Goal: Task Accomplishment & Management: Manage account settings

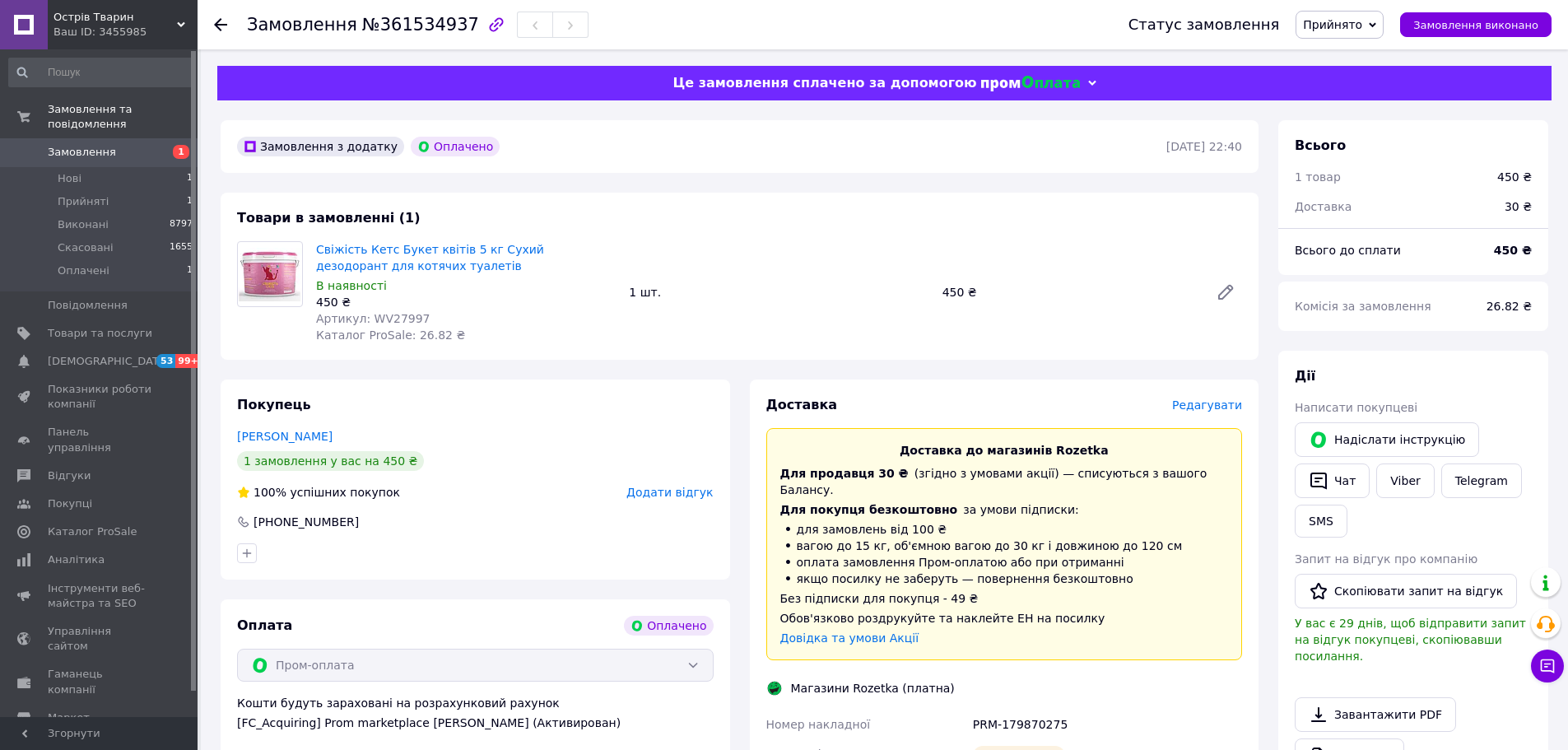
scroll to position [542, 0]
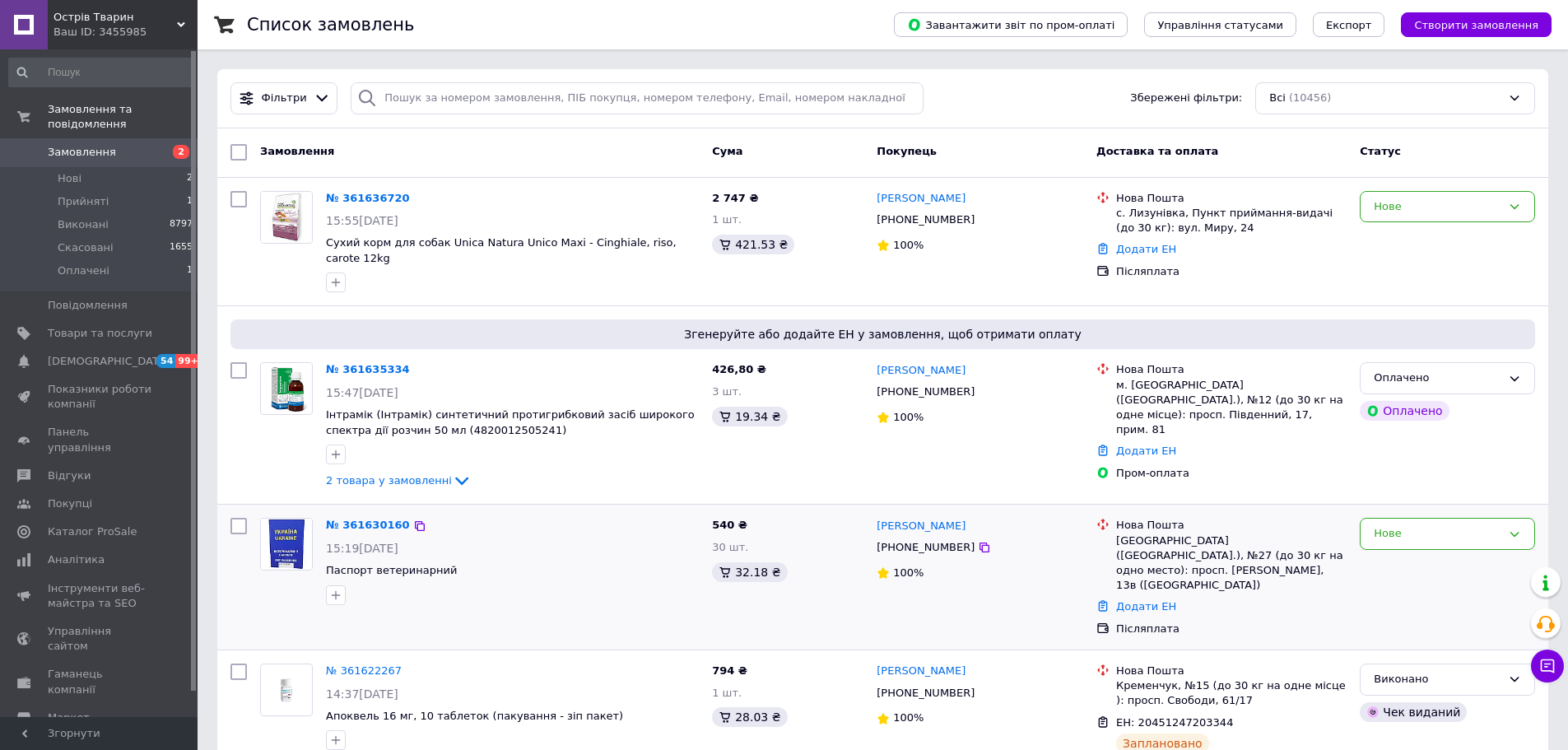
click at [244, 517] on input "checkbox" at bounding box center [239, 526] width 17 height 17
checkbox input "true"
click at [239, 363] on input "checkbox" at bounding box center [239, 370] width 17 height 17
checkbox input "true"
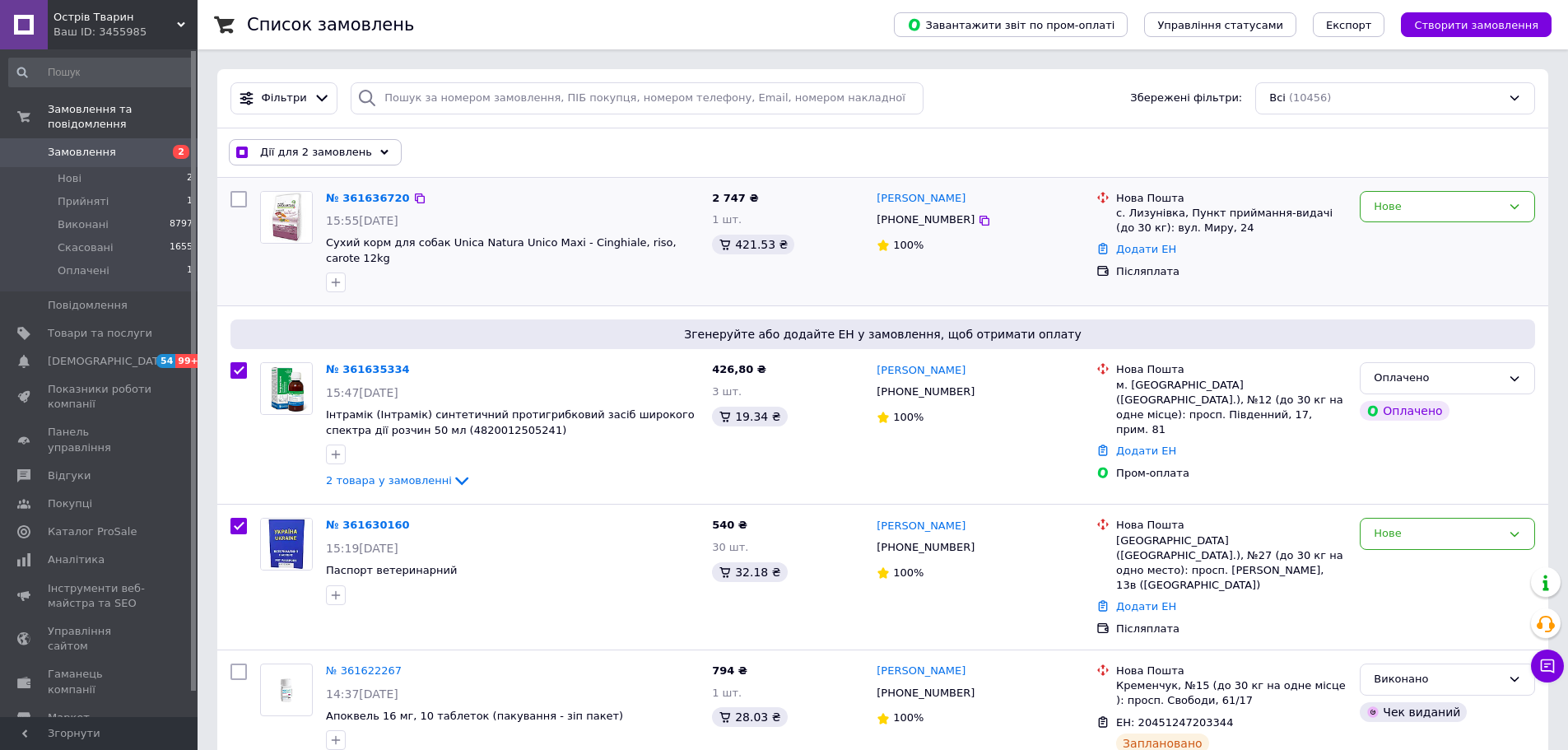
click at [237, 199] on input "checkbox" at bounding box center [239, 199] width 17 height 17
checkbox input "true"
click at [381, 154] on icon at bounding box center [384, 152] width 8 height 8
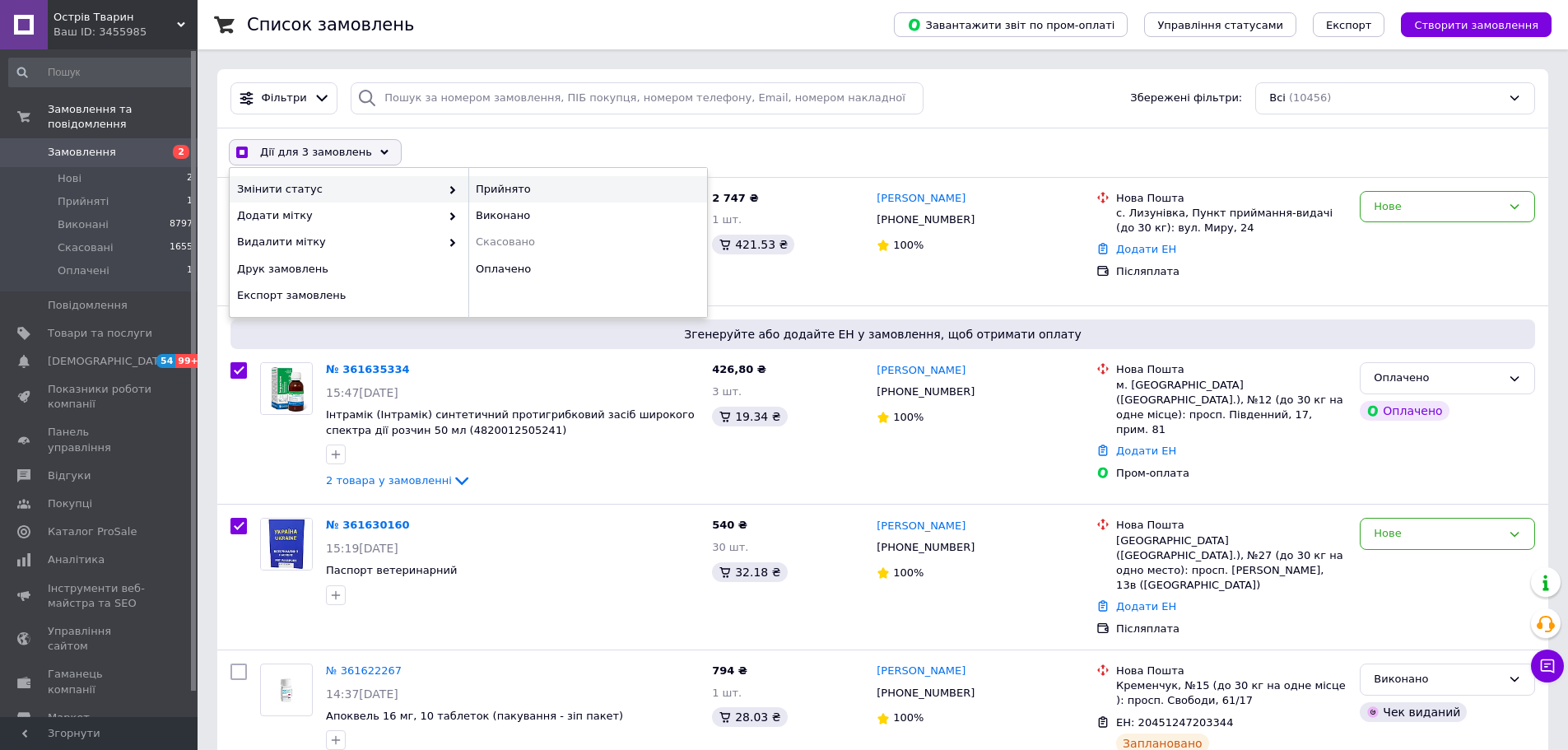
checkbox input "true"
click at [505, 194] on div "Прийнято" at bounding box center [587, 189] width 239 height 26
checkbox input "false"
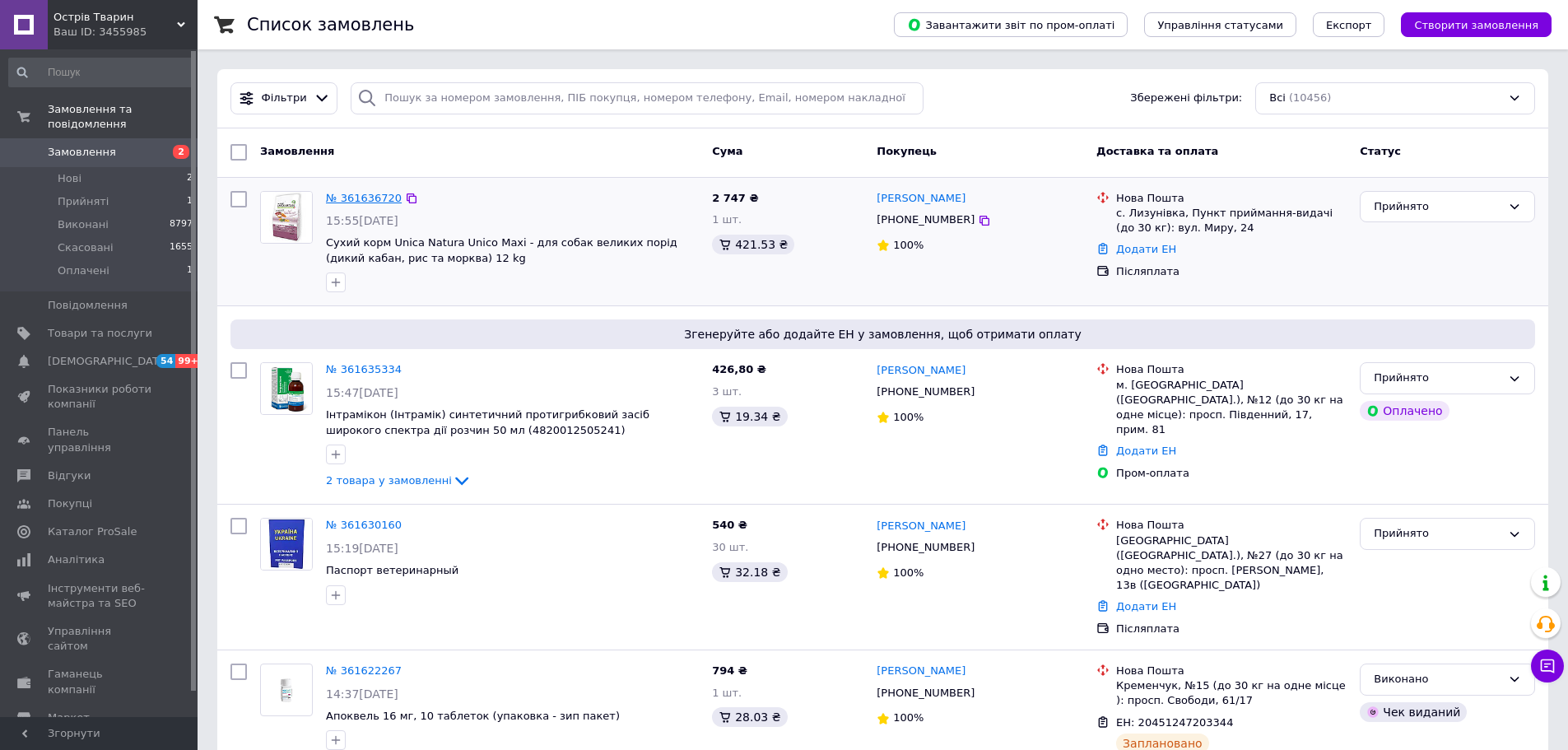
click at [357, 198] on link "№ 361636720" at bounding box center [363, 197] width 75 height 12
click at [95, 328] on link "Товари та послуги" at bounding box center [101, 333] width 203 height 28
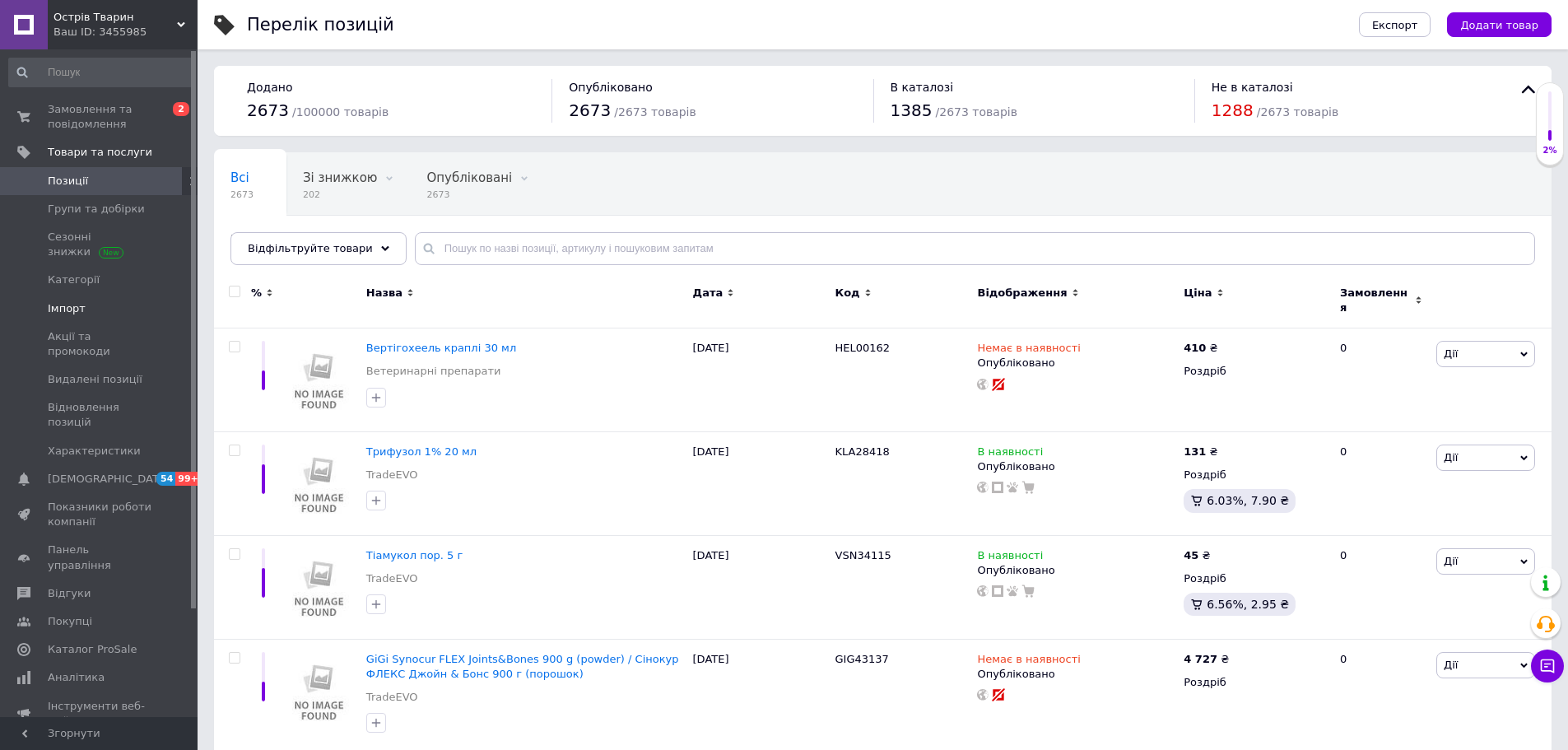
click at [70, 314] on span "Імпорт" at bounding box center [66, 309] width 38 height 15
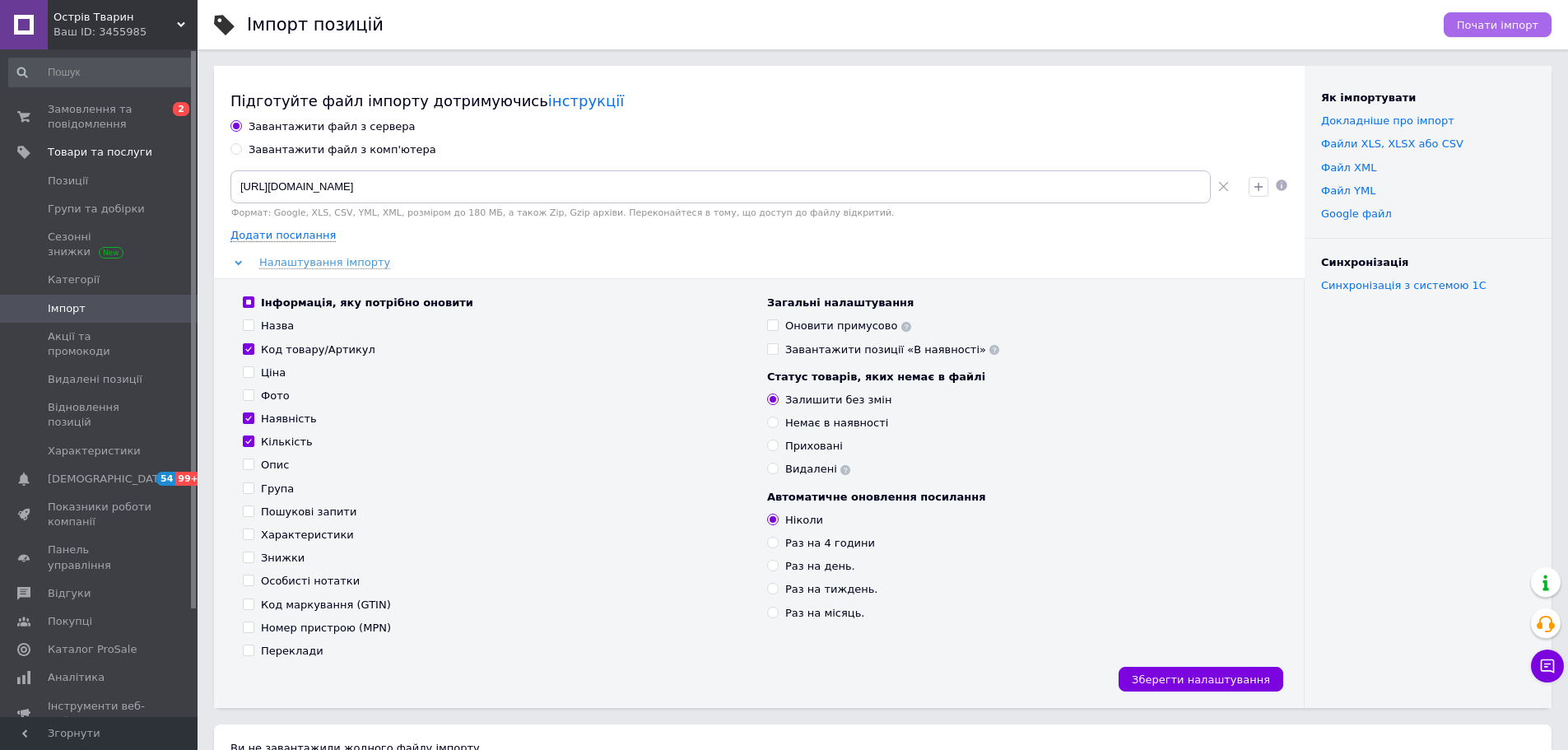
click at [1493, 23] on span "Почати імпорт" at bounding box center [1498, 24] width 82 height 12
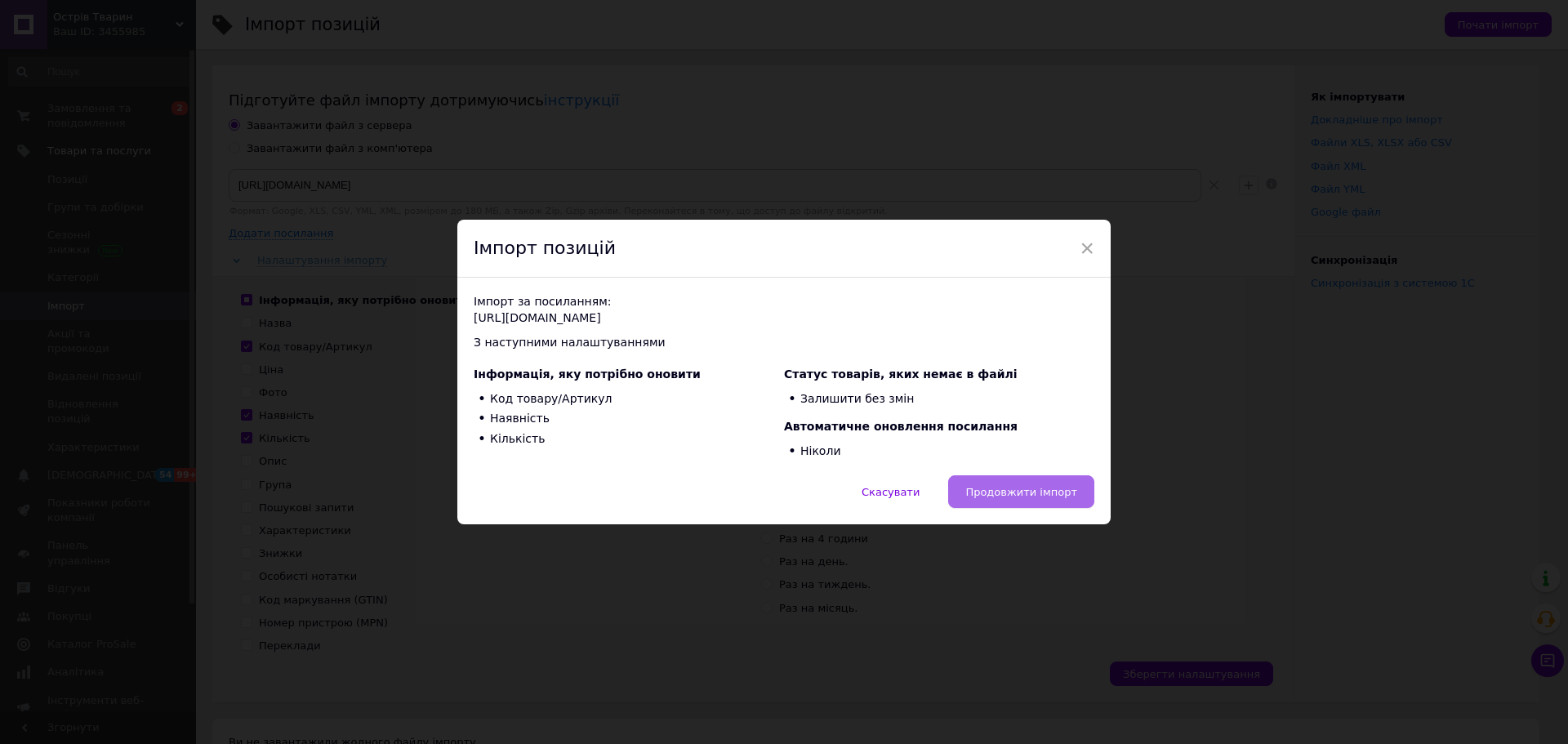
click at [1000, 490] on span "Продовжити імпорт" at bounding box center [1020, 491] width 112 height 12
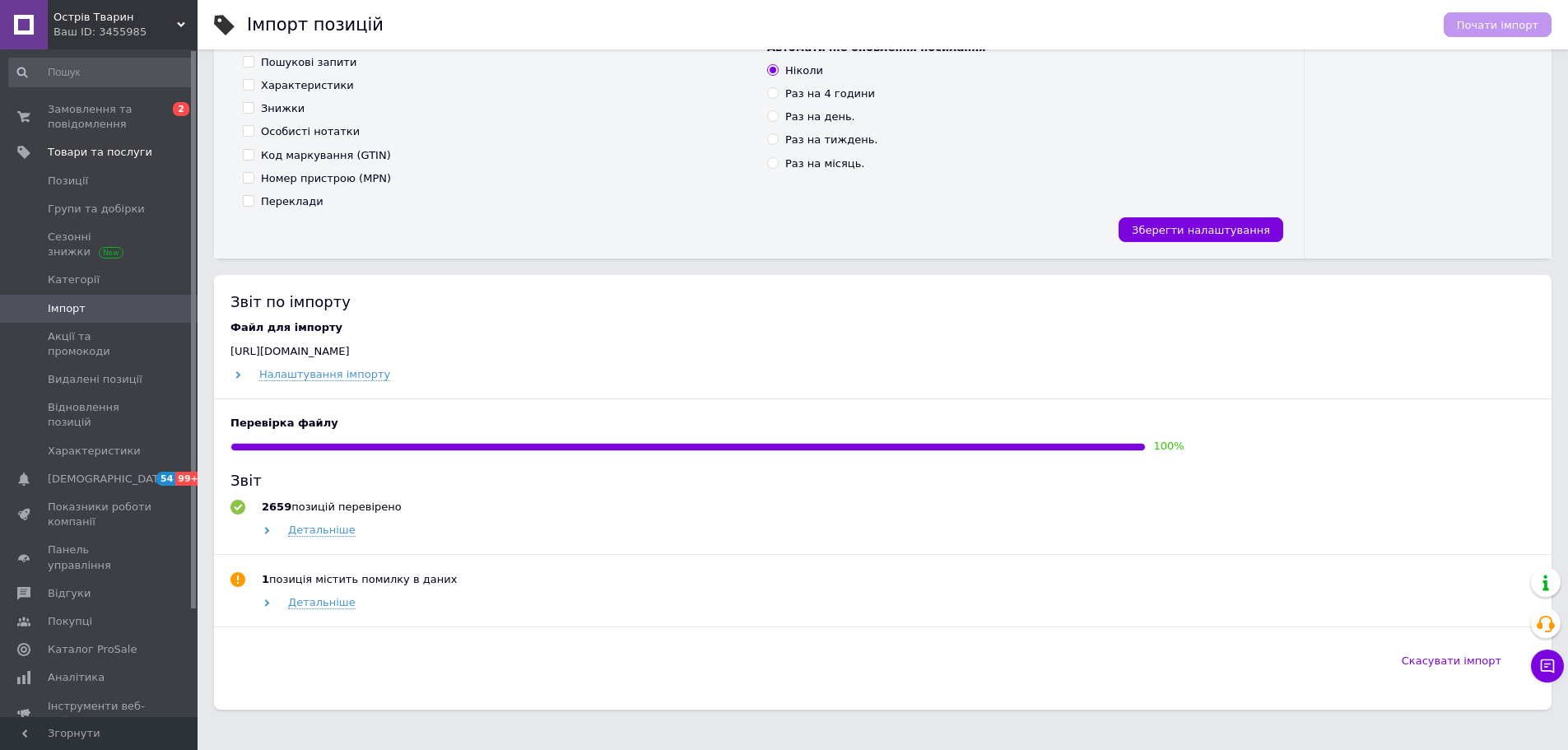
scroll to position [510, 0]
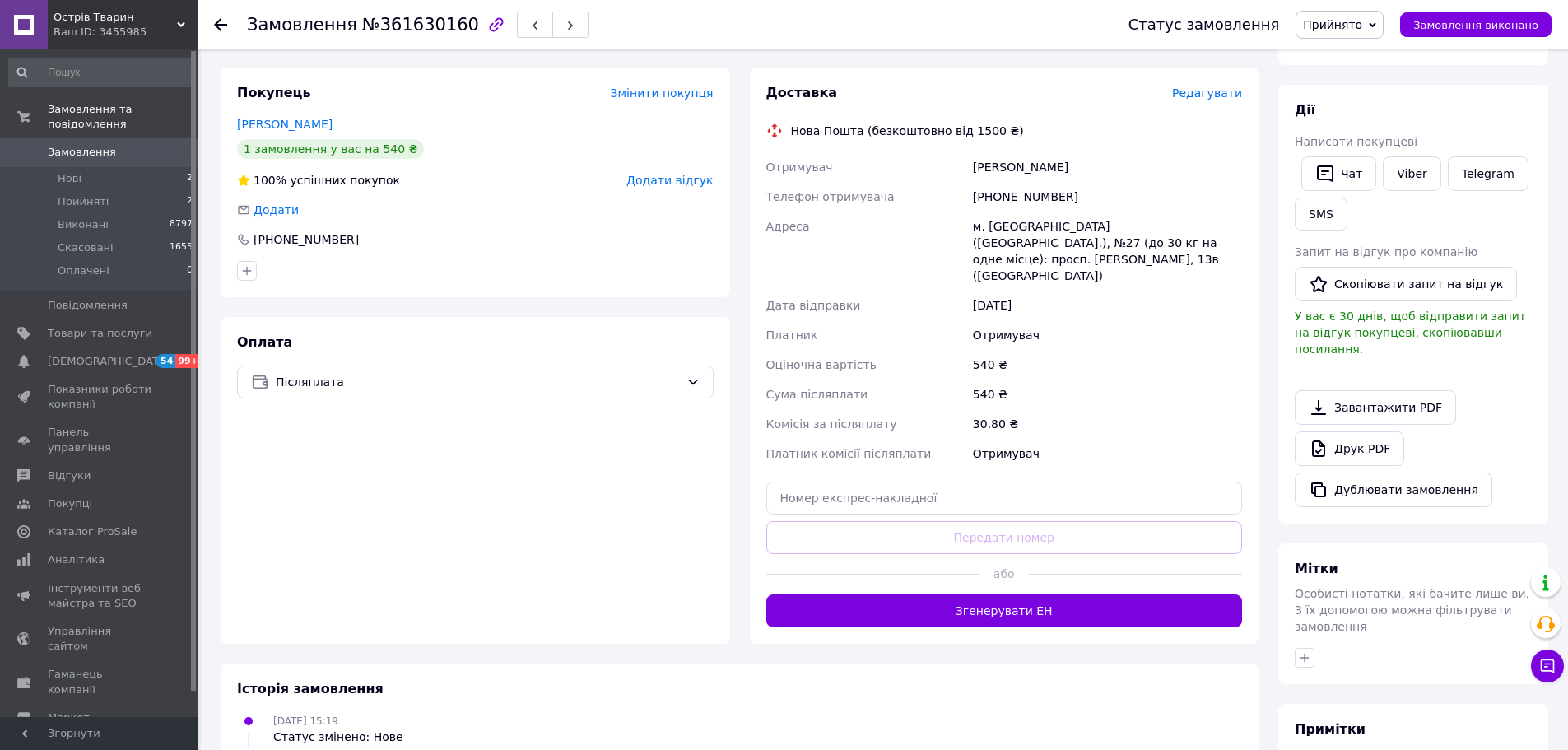
scroll to position [246, 0]
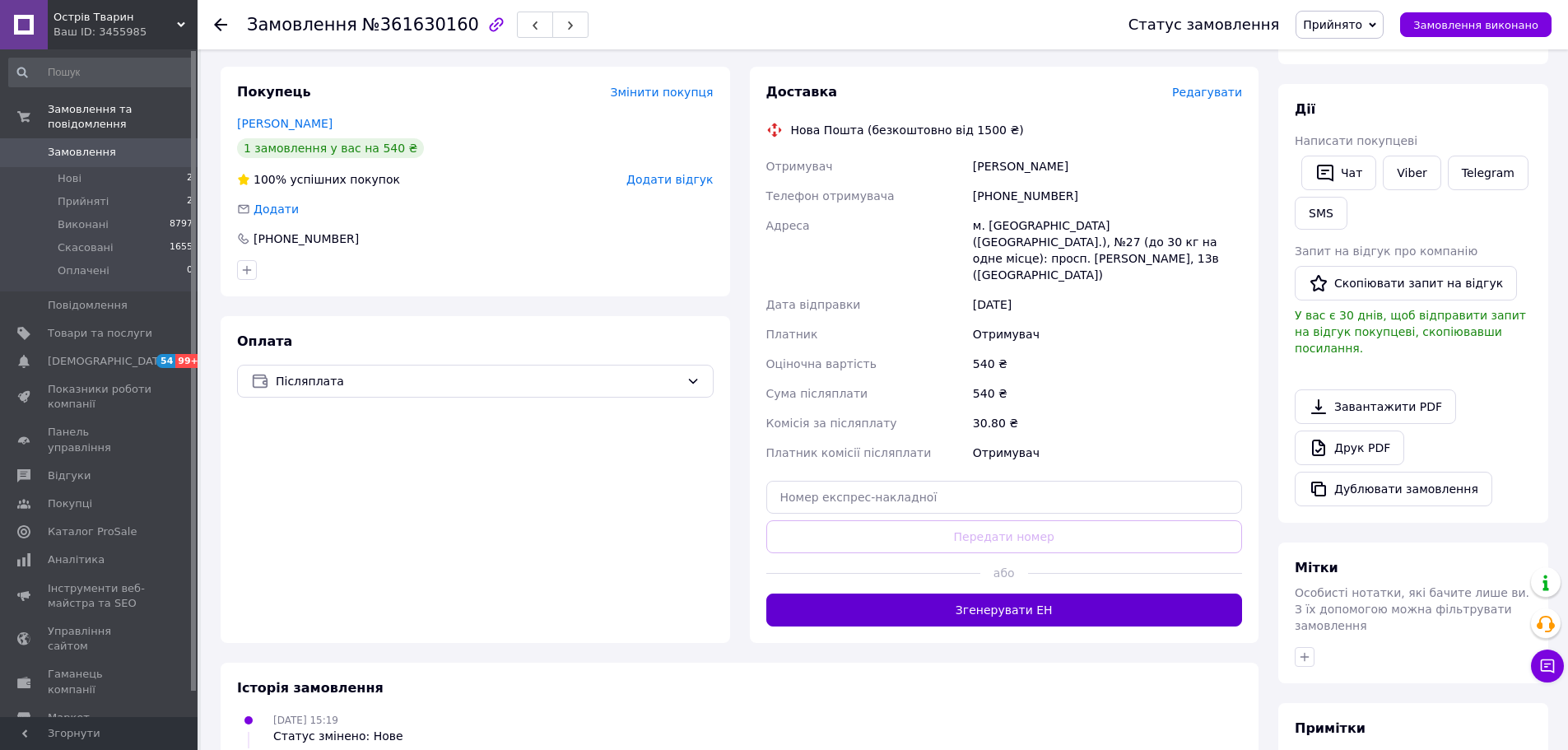
click at [1085, 594] on button "Згенерувати ЕН" at bounding box center [1004, 609] width 476 height 33
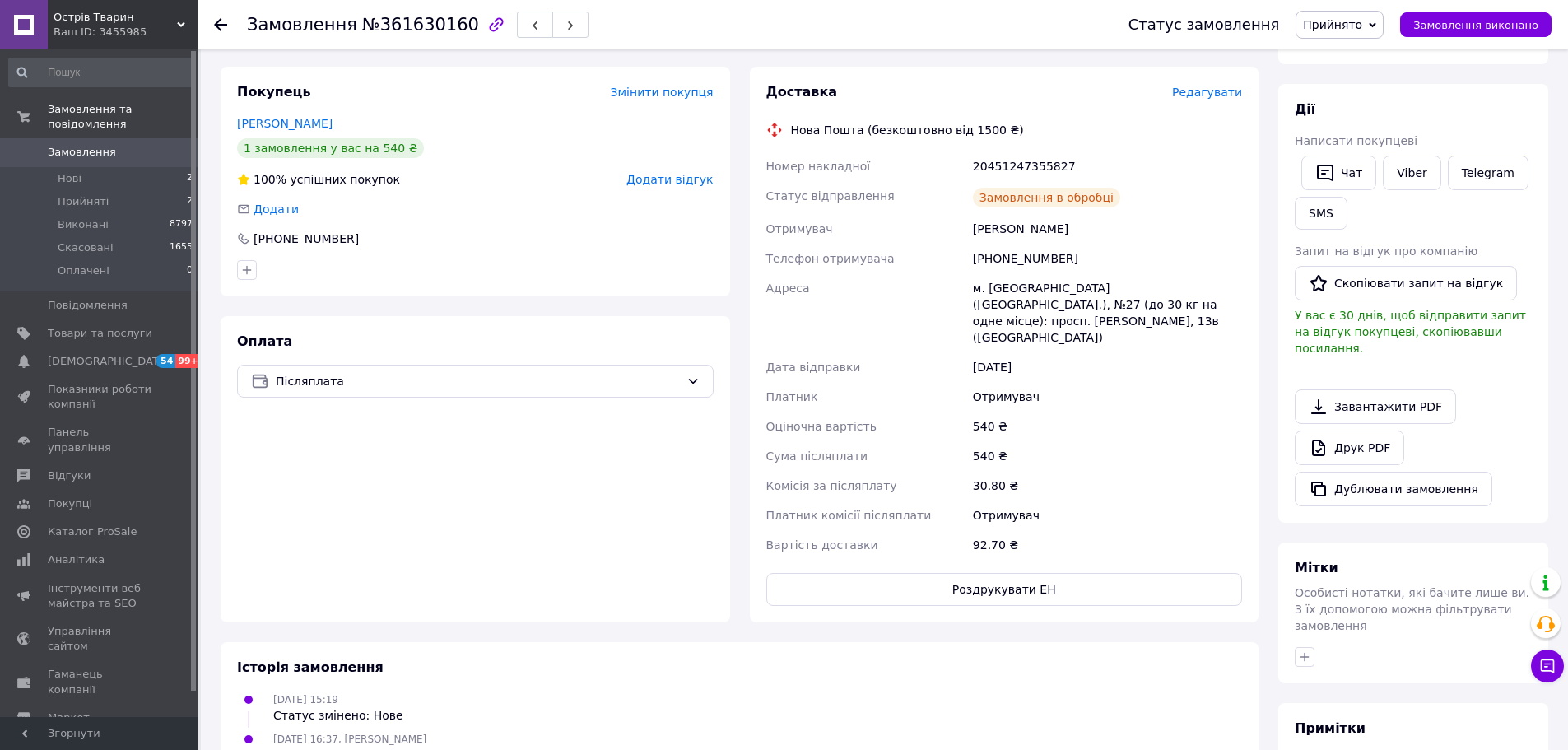
scroll to position [0, 0]
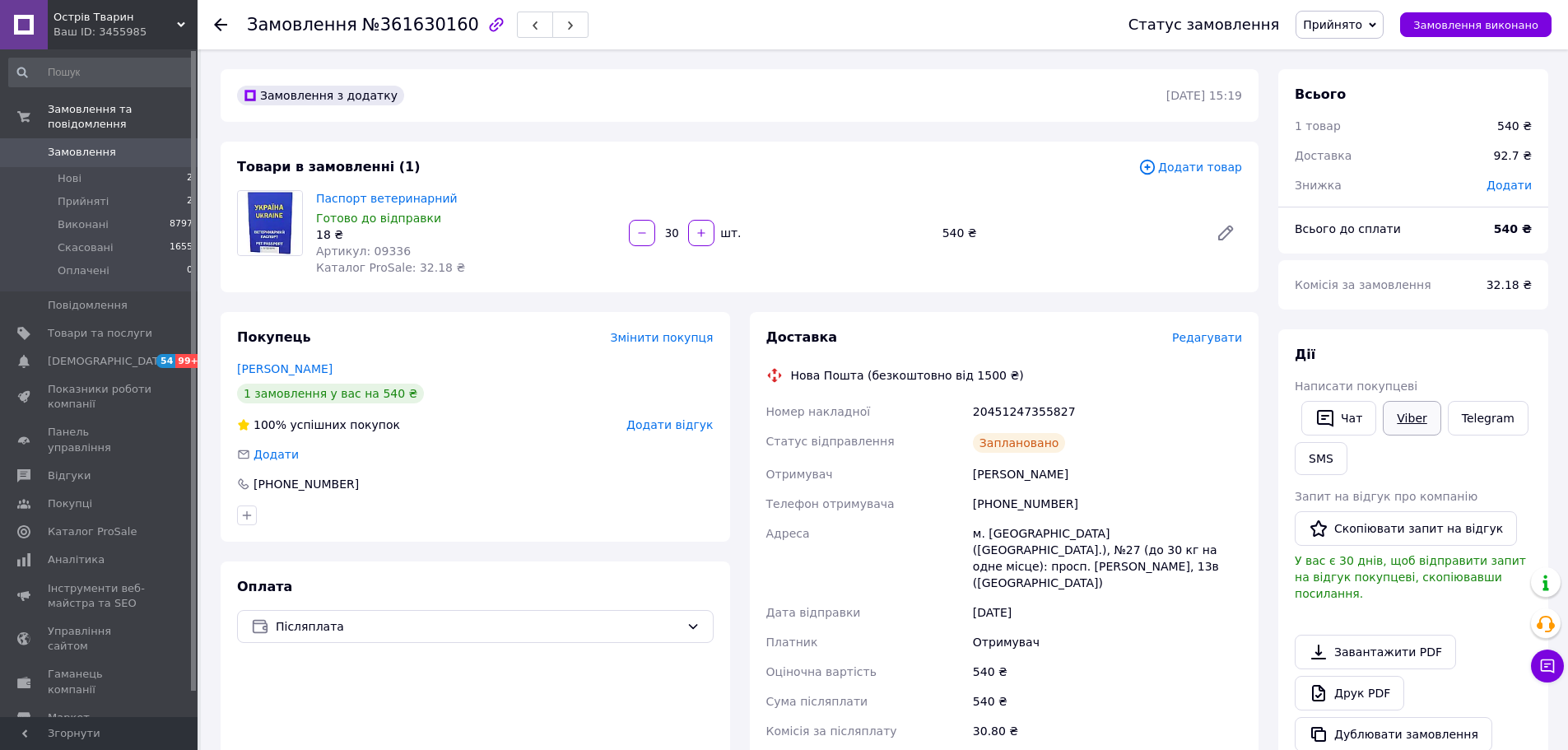
click at [1412, 430] on link "Viber" at bounding box center [1412, 418] width 58 height 34
click at [1009, 410] on div "20451247355827" at bounding box center [1107, 411] width 275 height 30
copy div "20451247355827"
click at [1009, 410] on div "20451247355827" at bounding box center [1107, 411] width 275 height 30
click at [1453, 21] on span "Замовлення виконано" at bounding box center [1476, 24] width 125 height 12
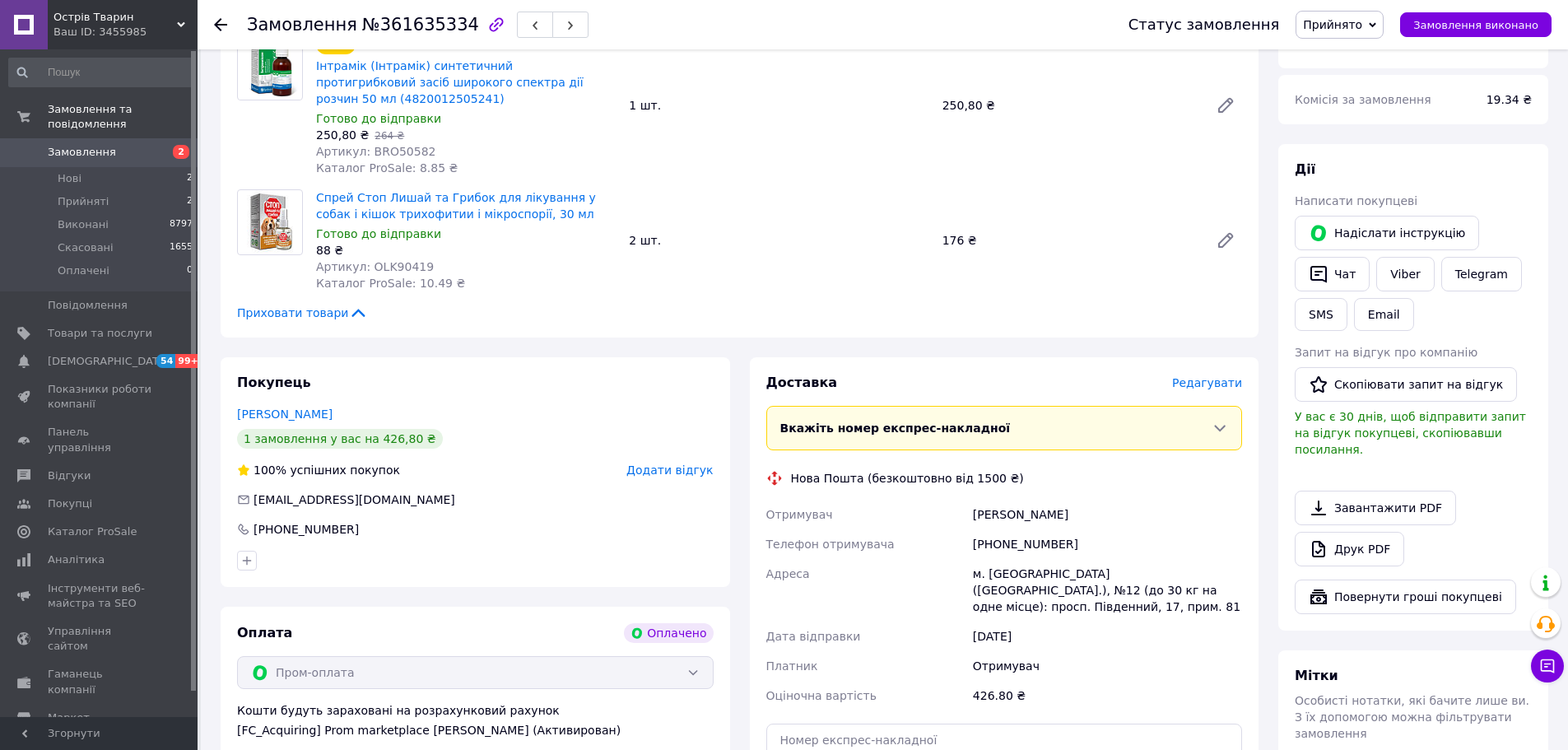
scroll to position [208, 0]
click at [865, 303] on div "Приховати товари" at bounding box center [740, 312] width 1005 height 17
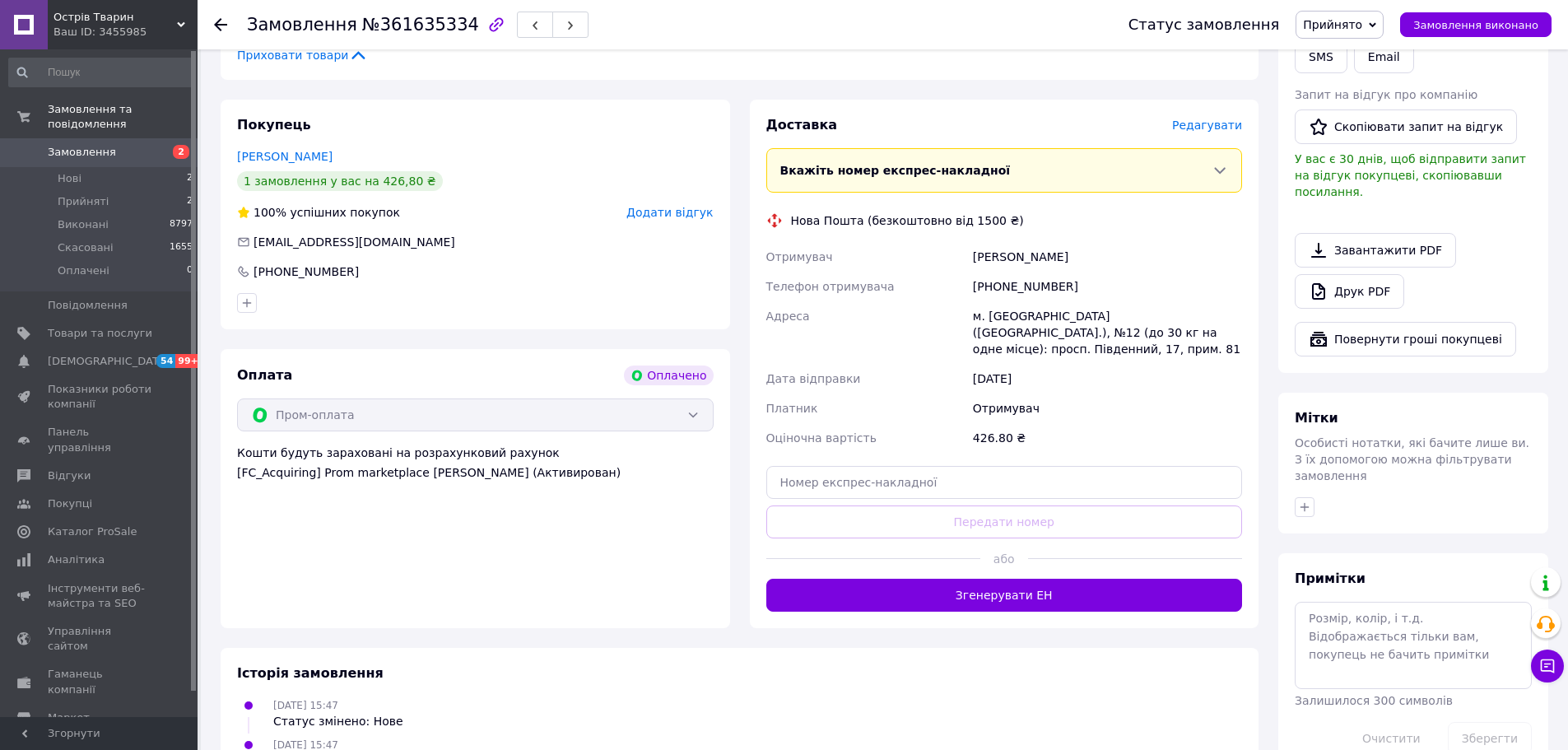
scroll to position [471, 0]
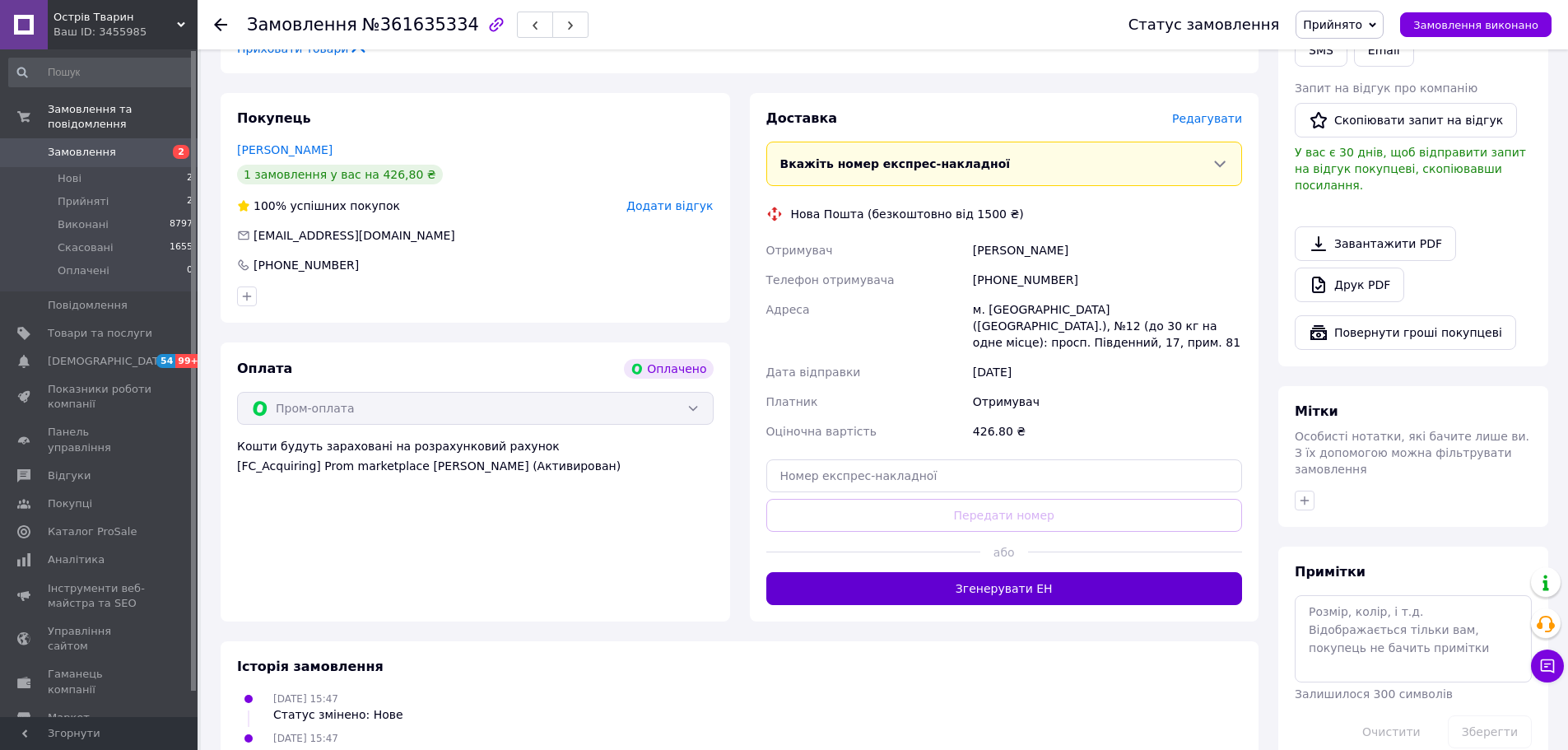
click at [959, 572] on button "Згенерувати ЕН" at bounding box center [1004, 588] width 476 height 33
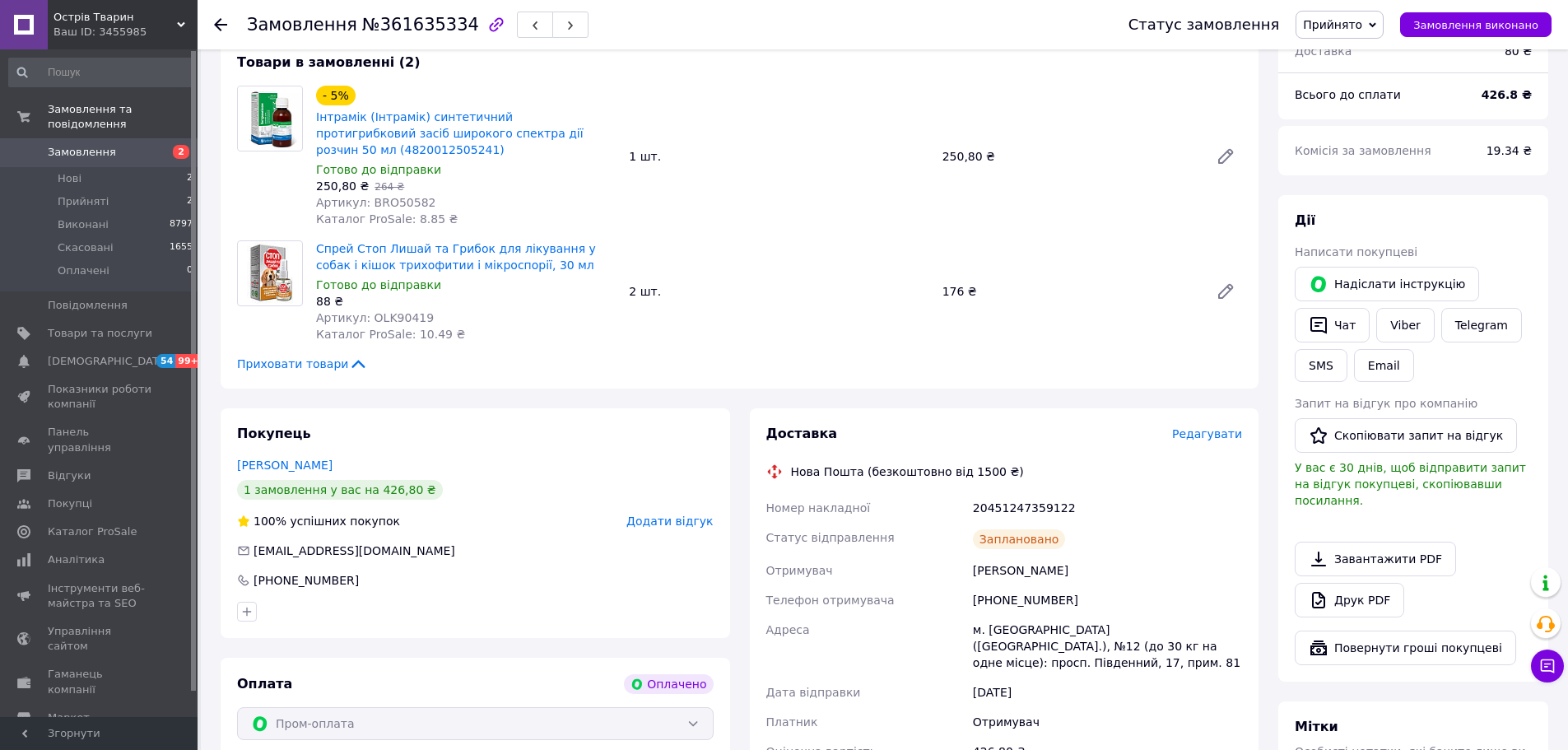
scroll to position [0, 0]
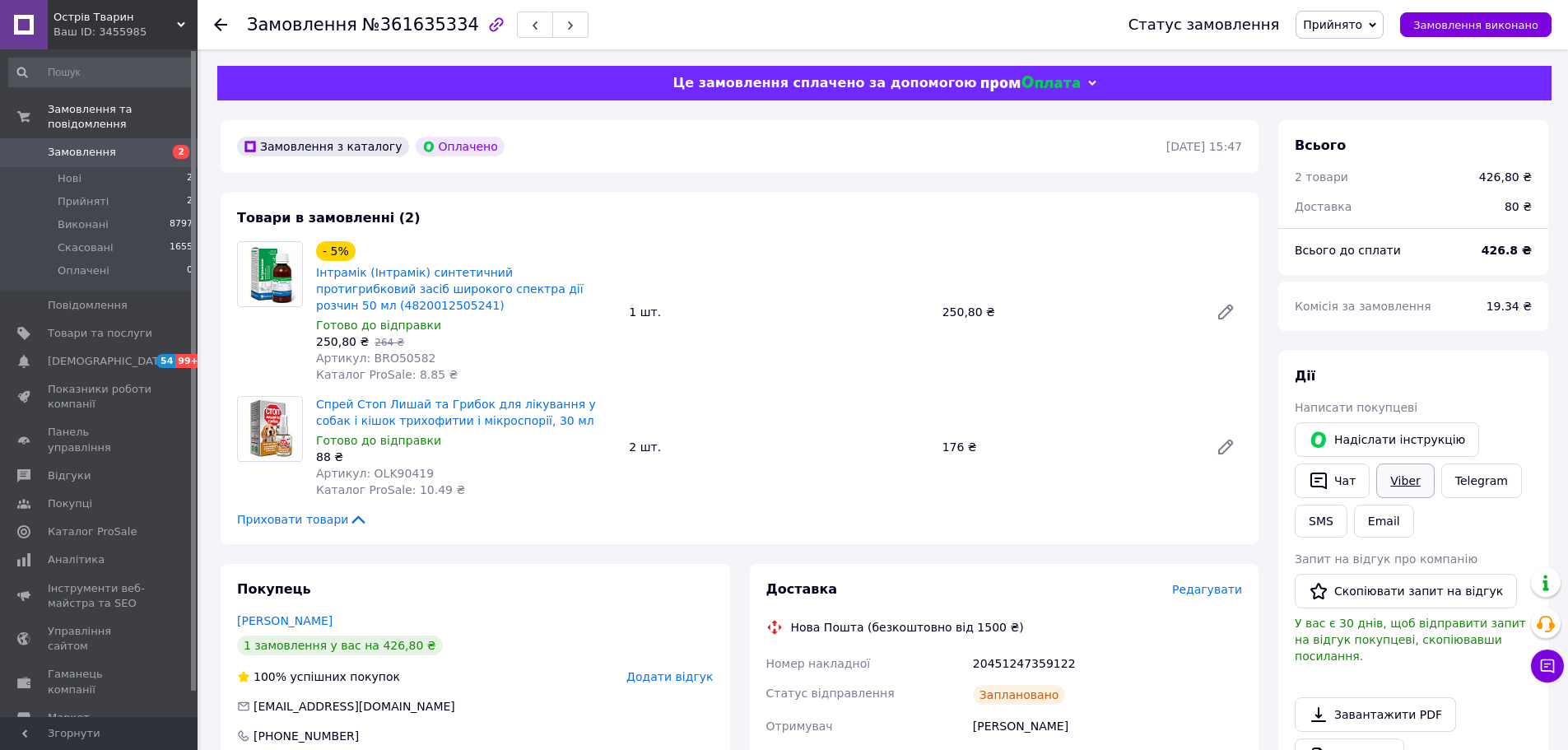
click at [1401, 483] on link "Viber" at bounding box center [1405, 480] width 58 height 34
click at [1009, 649] on div "20451247359122" at bounding box center [1107, 663] width 275 height 30
copy div "20451247359122"
click at [1454, 20] on span "Замовлення виконано" at bounding box center [1476, 24] width 125 height 12
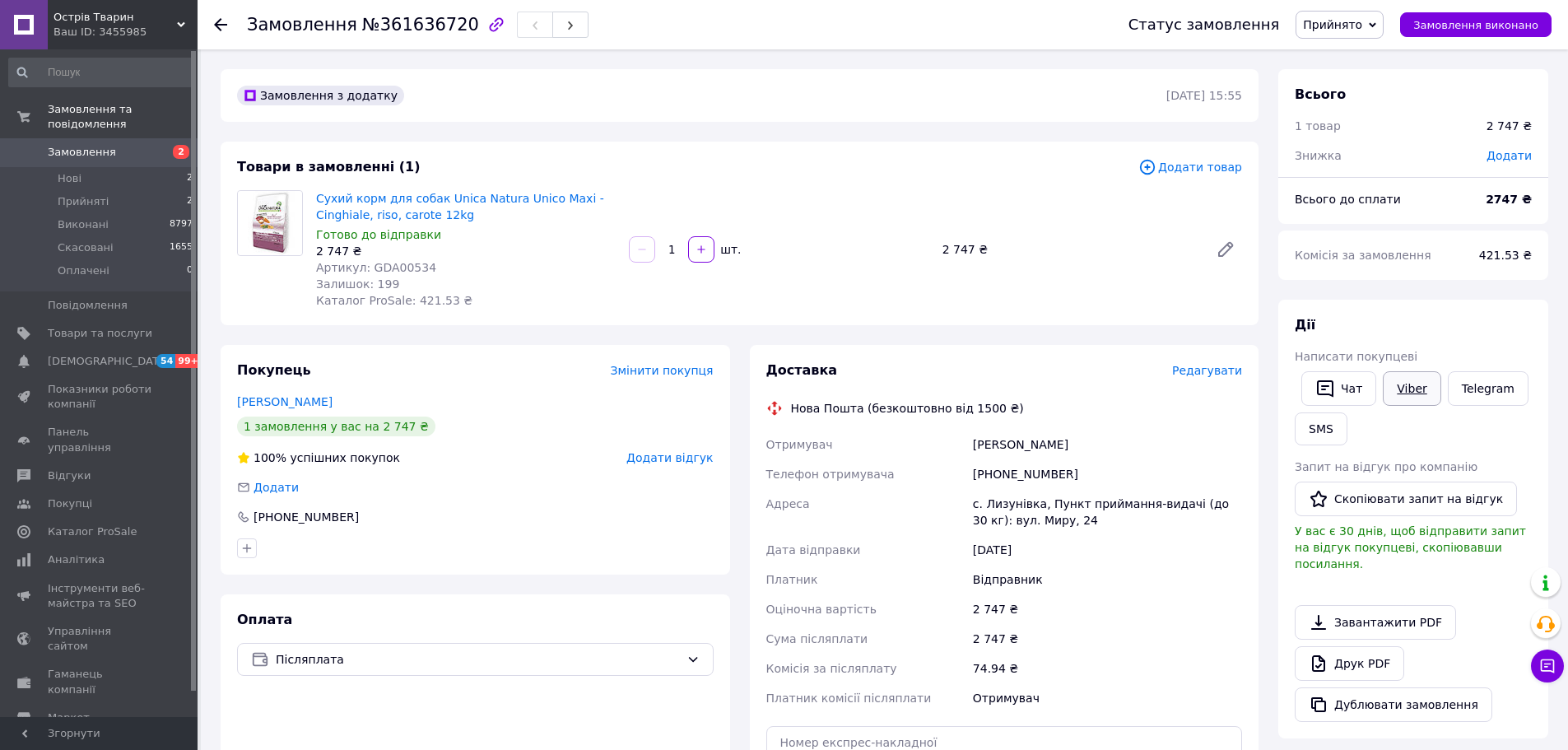
click at [1401, 386] on link "Viber" at bounding box center [1412, 388] width 58 height 34
click at [1347, 28] on span "Прийнято" at bounding box center [1333, 24] width 60 height 13
click at [1370, 81] on li "Скасовано" at bounding box center [1339, 82] width 87 height 25
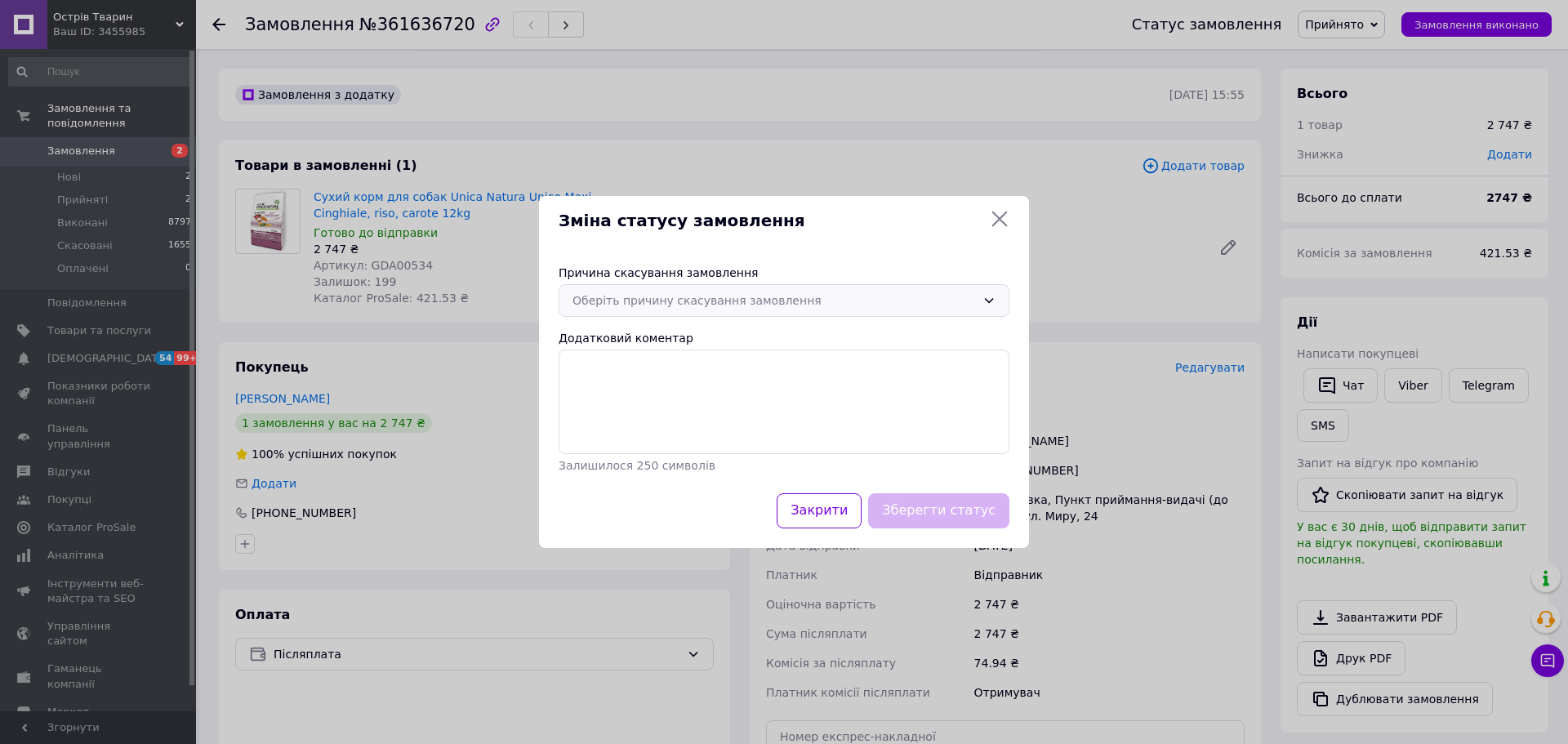
click at [729, 306] on div "Оберіть причину скасування замовлення" at bounding box center [774, 300] width 404 height 18
click at [723, 331] on li "Немає в наявності" at bounding box center [784, 336] width 449 height 31
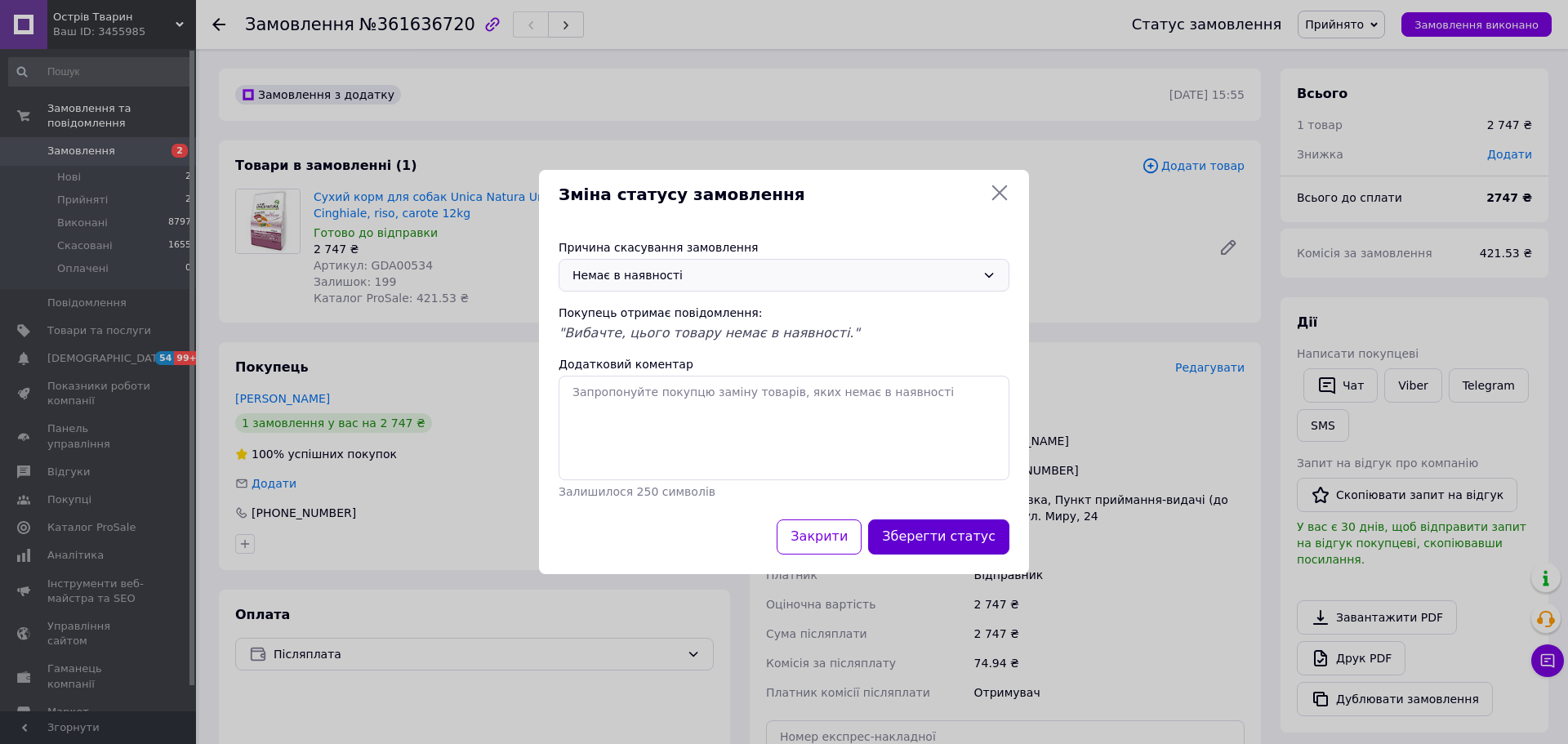
click at [923, 538] on button "Зберегти статус" at bounding box center [938, 537] width 141 height 35
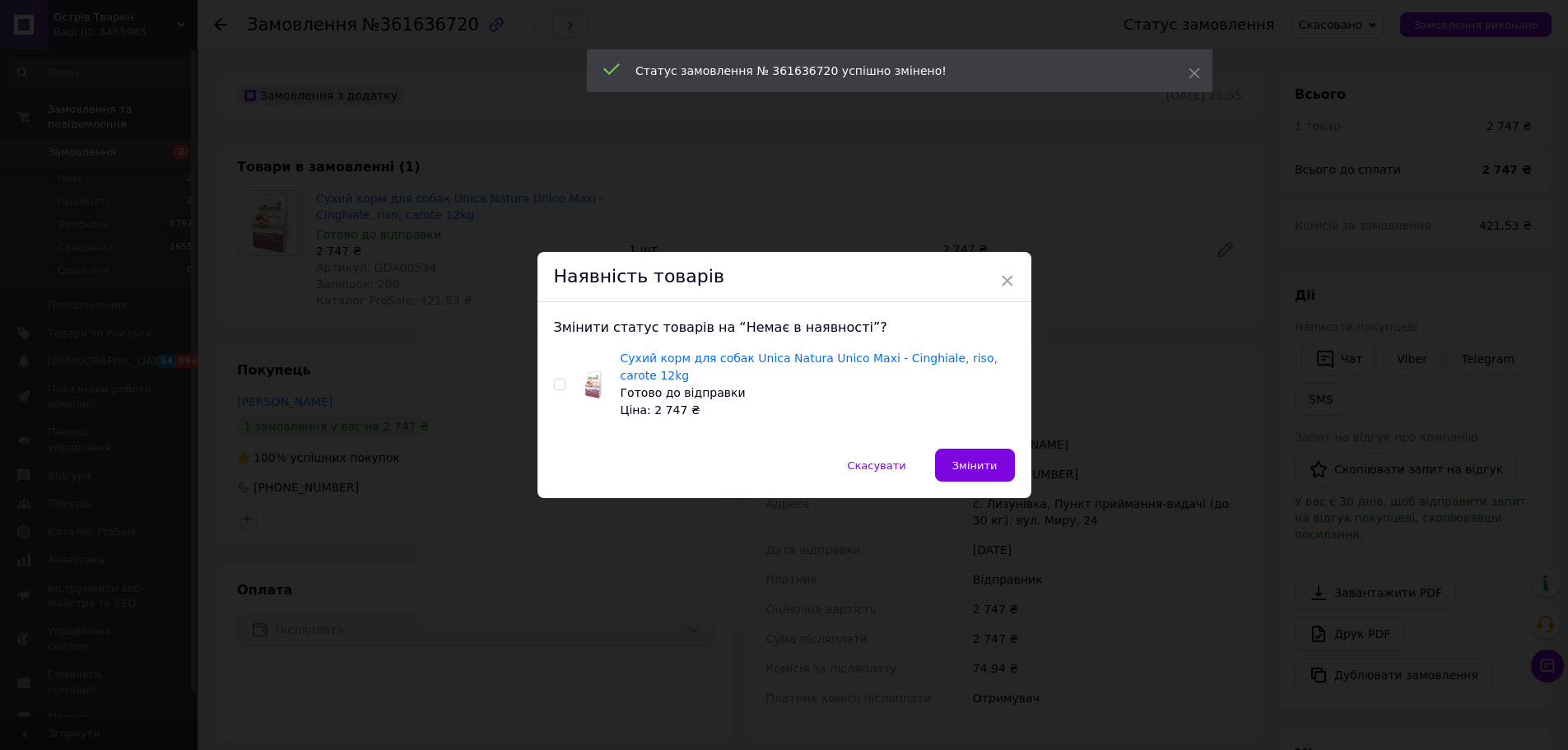
click at [565, 382] on div "Сухий корм для собак Unica Natura Unico Maxi - Cinghiale, riso, carote 12kg Гот…" at bounding box center [784, 384] width 461 height 69
click at [554, 382] on input "checkbox" at bounding box center [558, 384] width 10 height 10
checkbox input "true"
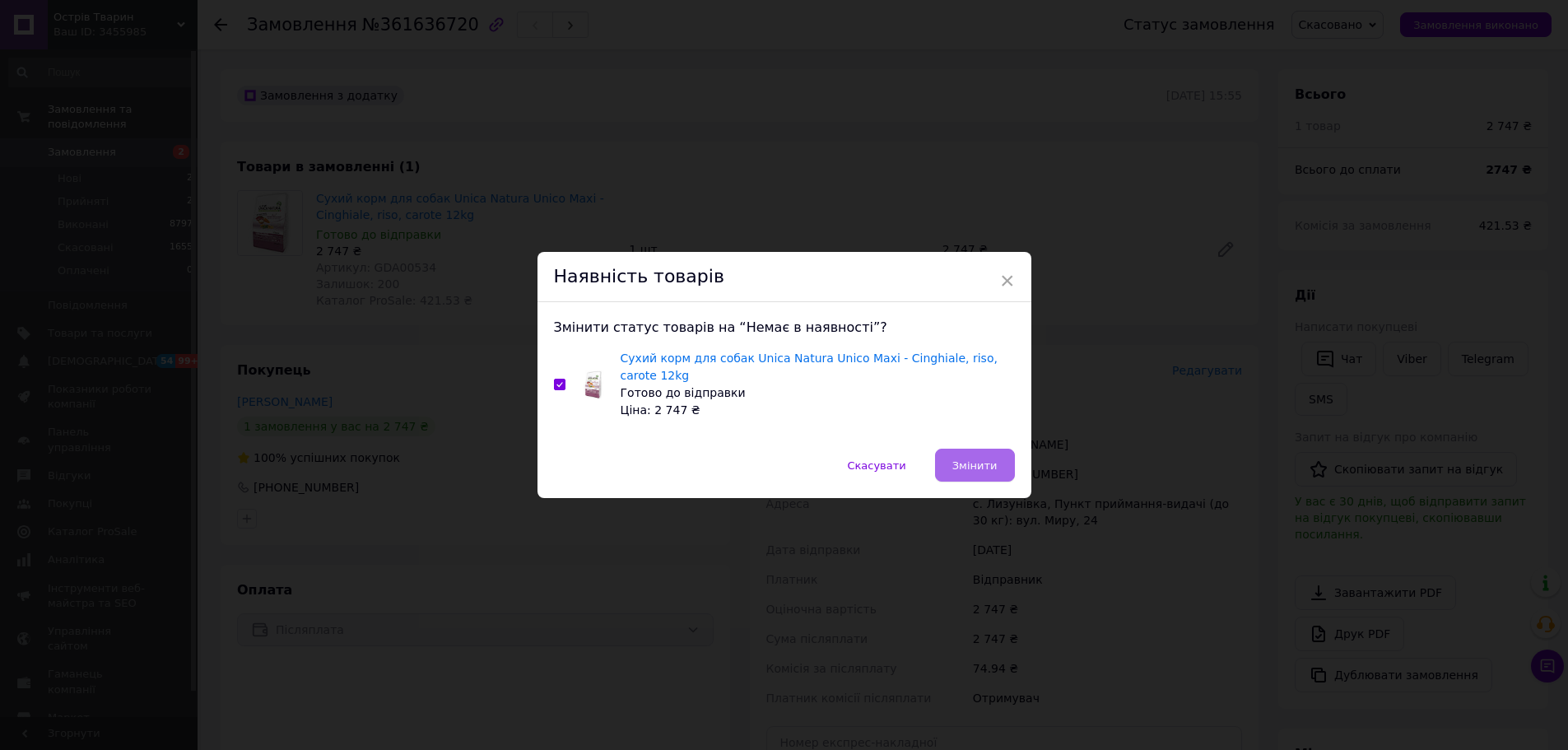
click at [979, 465] on span "Змінити" at bounding box center [974, 465] width 46 height 12
